Goal: Task Accomplishment & Management: Manage account settings

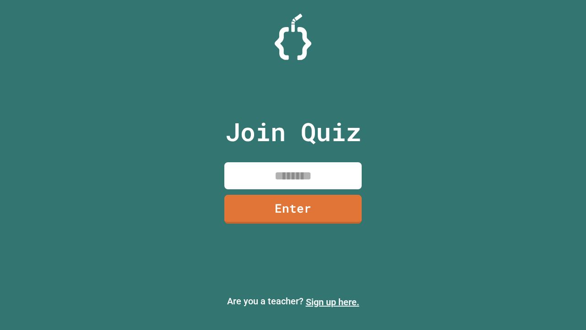
click at [333, 302] on link "Sign up here." at bounding box center [333, 301] width 54 height 11
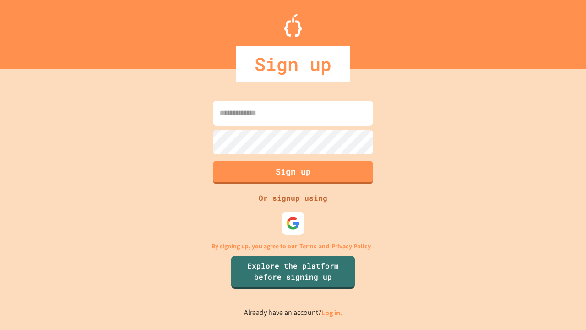
click at [333, 312] on link "Log in." at bounding box center [332, 313] width 21 height 10
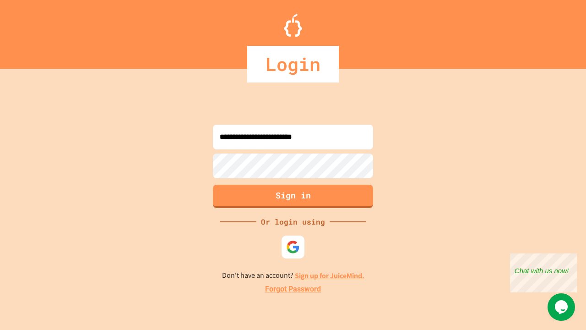
type input "**********"
